Goal: Information Seeking & Learning: Learn about a topic

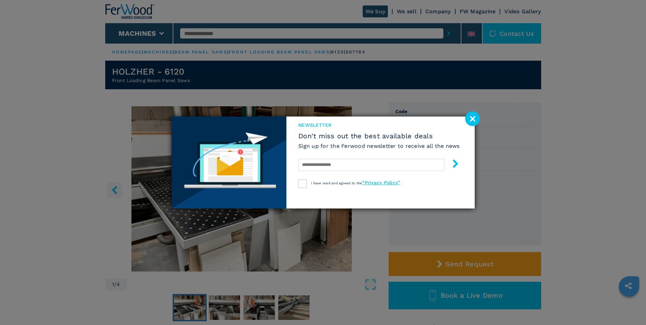
click at [475, 119] on image at bounding box center [472, 118] width 15 height 15
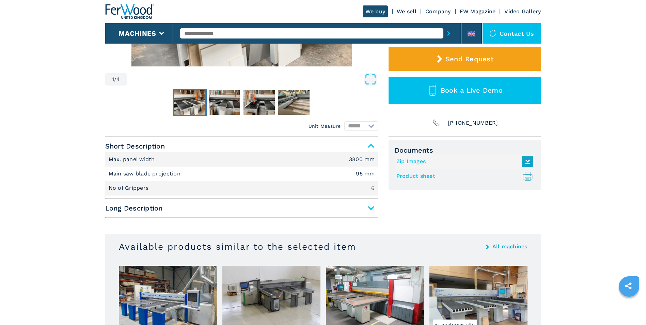
scroll to position [238, 0]
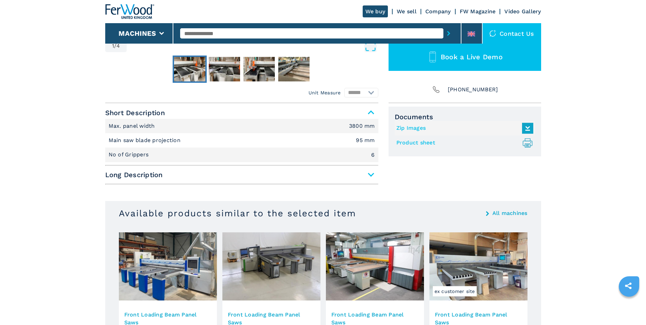
click at [371, 173] on span "Long Description" at bounding box center [241, 175] width 273 height 12
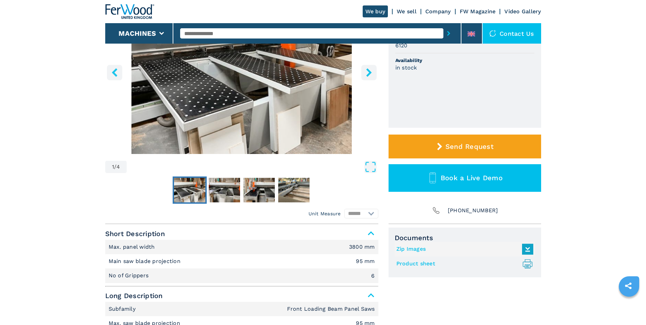
scroll to position [102, 0]
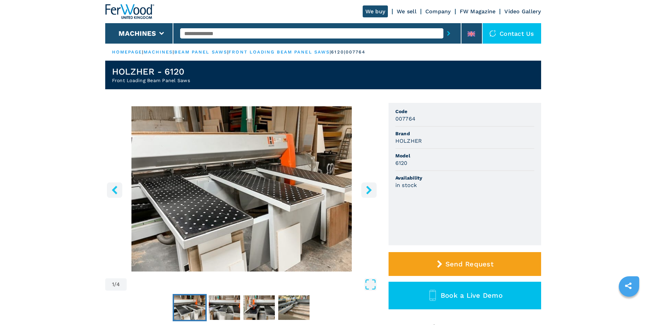
click at [371, 189] on icon "right-button" at bounding box center [368, 190] width 5 height 9
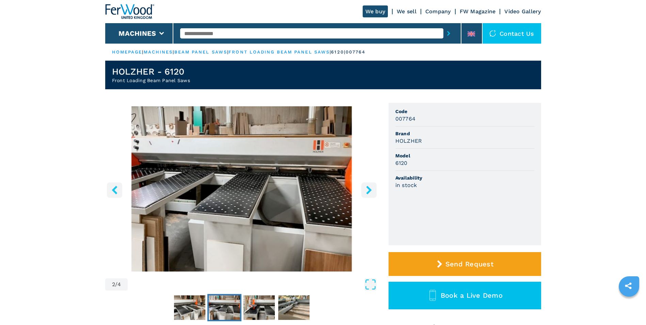
click at [371, 189] on icon "right-button" at bounding box center [368, 190] width 5 height 9
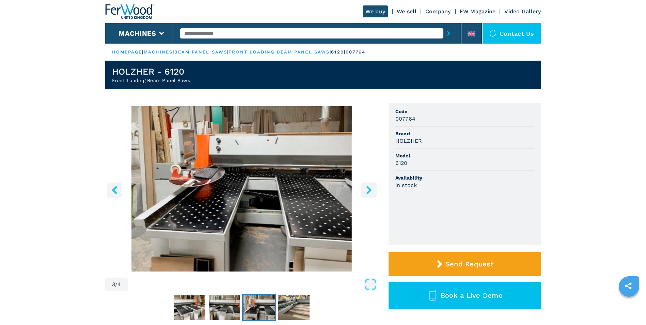
click at [371, 189] on icon "right-button" at bounding box center [368, 190] width 5 height 9
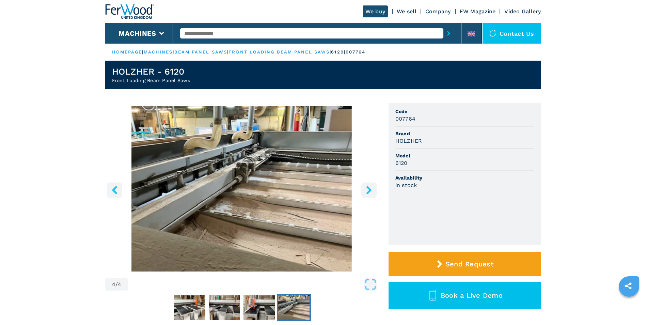
click at [371, 189] on icon "right-button" at bounding box center [368, 190] width 5 height 9
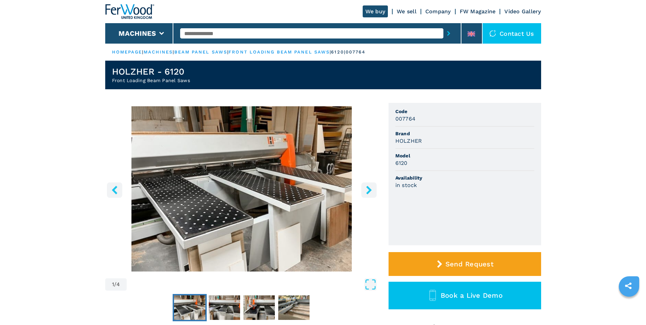
click at [371, 189] on icon "right-button" at bounding box center [368, 190] width 5 height 9
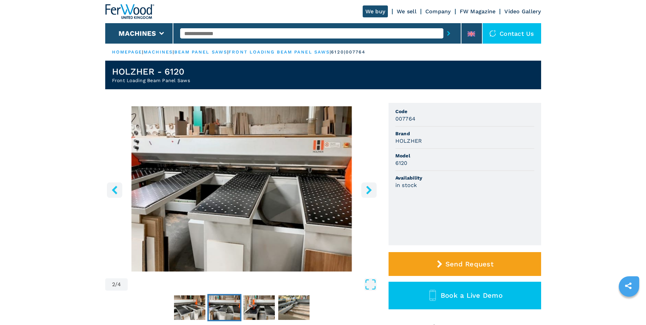
click at [369, 190] on icon "right-button" at bounding box center [368, 190] width 5 height 9
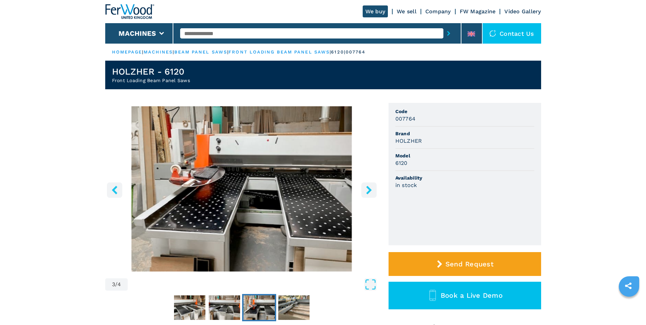
click at [369, 190] on icon "right-button" at bounding box center [368, 190] width 5 height 9
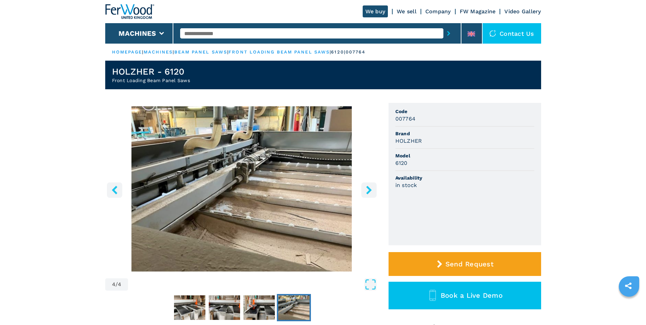
click at [369, 190] on icon "right-button" at bounding box center [368, 190] width 5 height 9
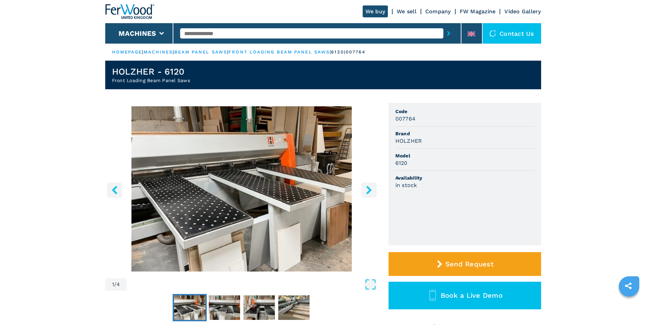
click at [369, 190] on icon "right-button" at bounding box center [368, 190] width 5 height 9
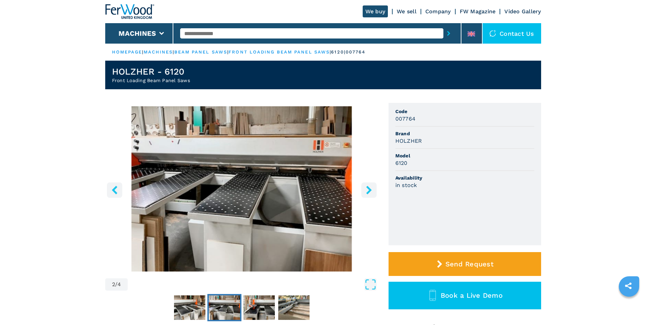
click at [117, 193] on icon "left-button" at bounding box center [114, 190] width 5 height 9
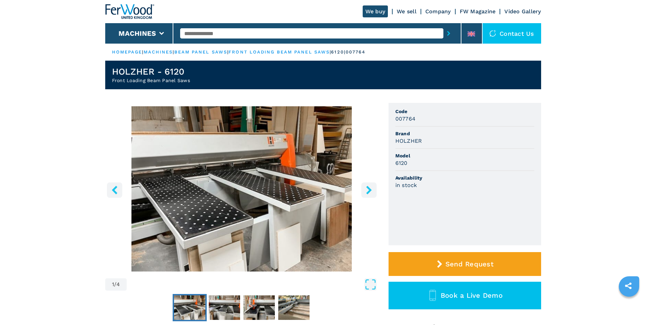
click at [368, 189] on icon "right-button" at bounding box center [369, 190] width 9 height 9
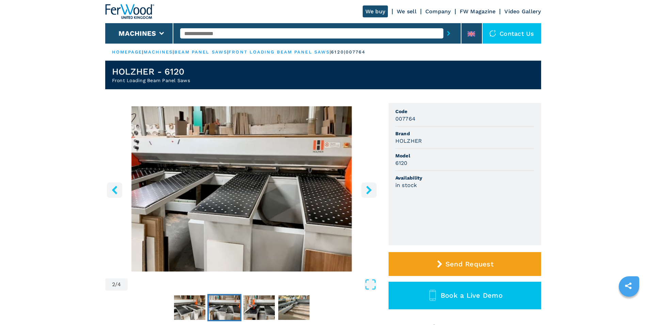
click at [368, 189] on icon "right-button" at bounding box center [369, 190] width 9 height 9
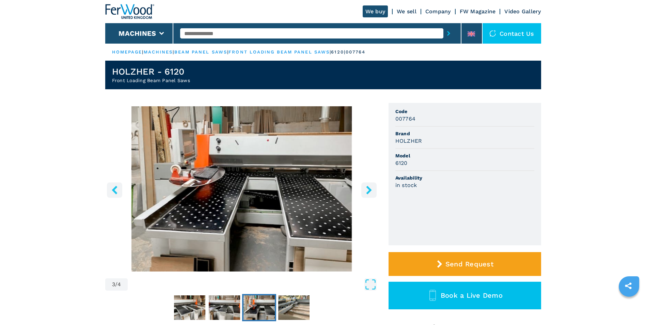
click at [368, 189] on icon "right-button" at bounding box center [369, 190] width 9 height 9
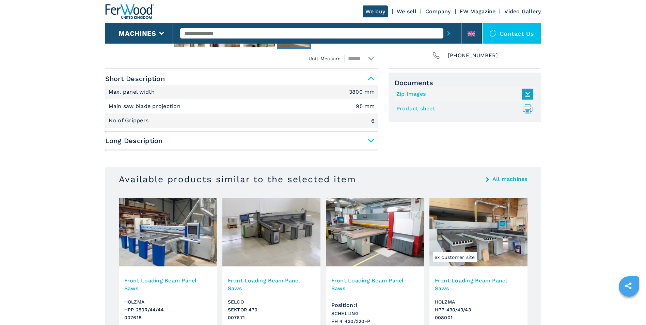
scroll to position [306, 0]
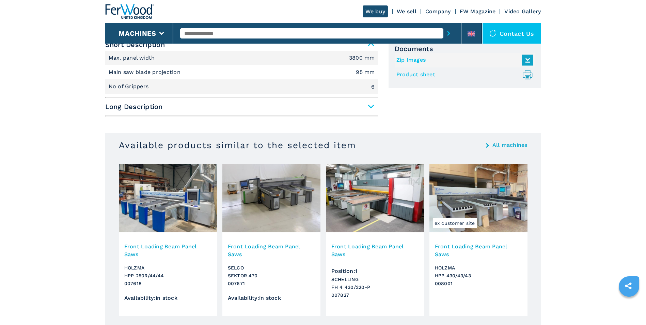
click at [466, 249] on h3 "Front Loading Beam Panel Saws" at bounding box center [478, 250] width 87 height 16
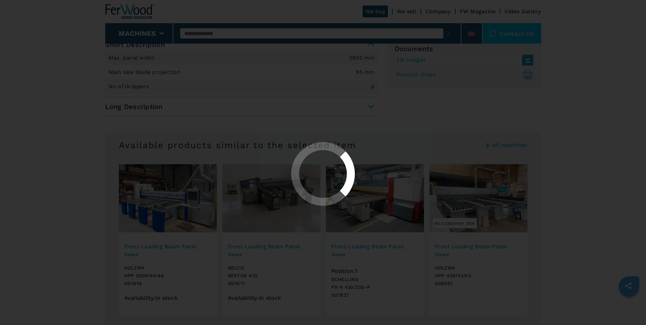
scroll to position [0, 0]
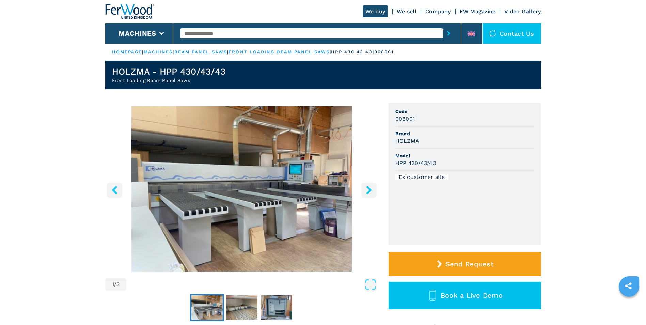
click at [367, 189] on icon "right-button" at bounding box center [369, 190] width 9 height 9
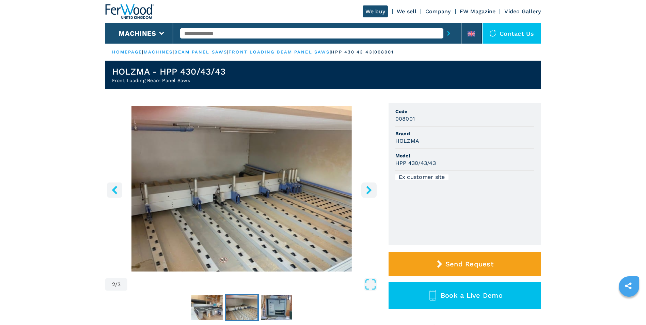
click at [367, 189] on icon "right-button" at bounding box center [369, 190] width 9 height 9
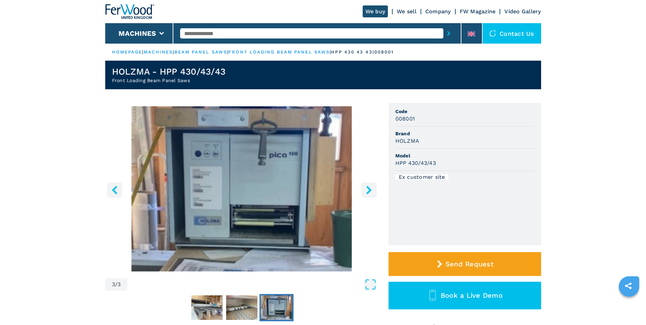
click at [367, 189] on icon "right-button" at bounding box center [369, 190] width 9 height 9
